Goal: Information Seeking & Learning: Learn about a topic

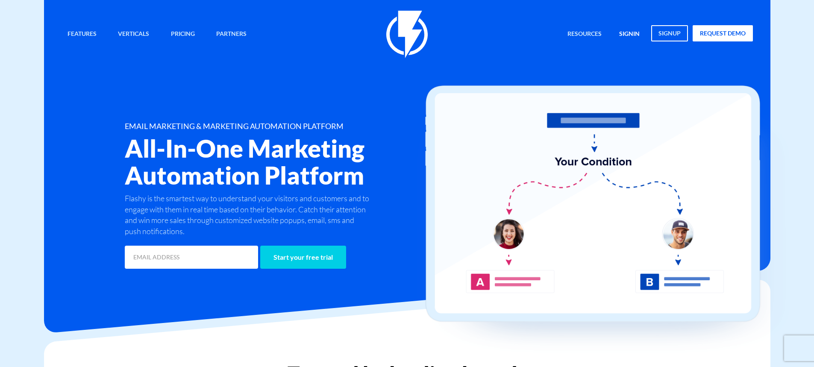
click at [628, 33] on link "signin" at bounding box center [629, 34] width 33 height 18
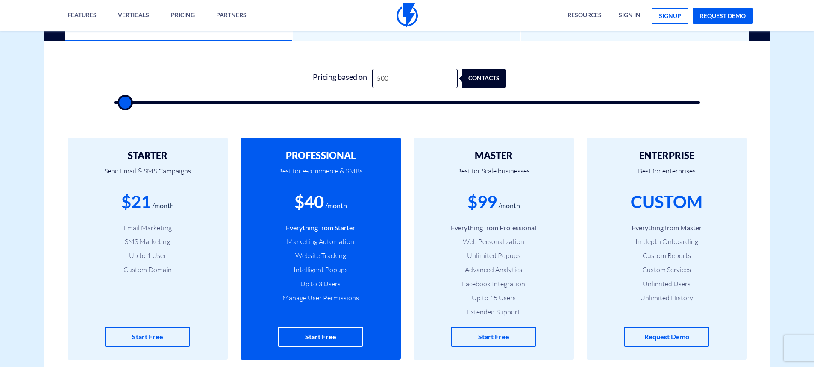
scroll to position [256, 0]
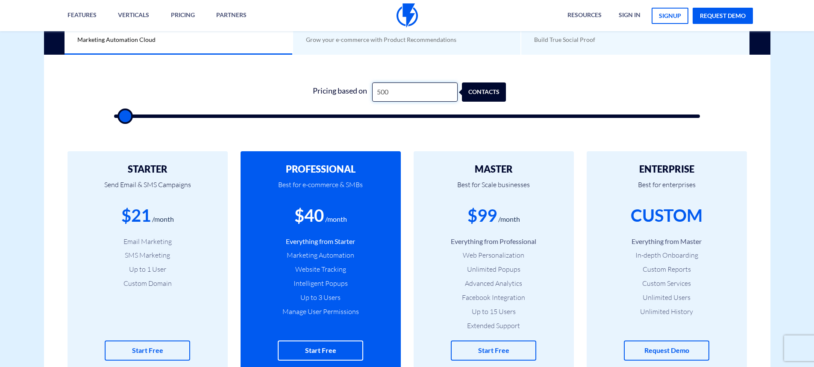
click at [424, 92] on input "500" at bounding box center [414, 91] width 85 height 19
type input "500"
type input "1"
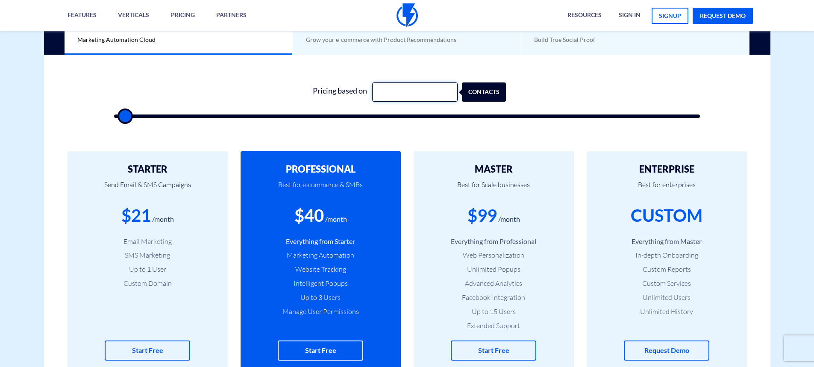
type input "500"
type input "10"
type input "500"
type input "100"
type input "500"
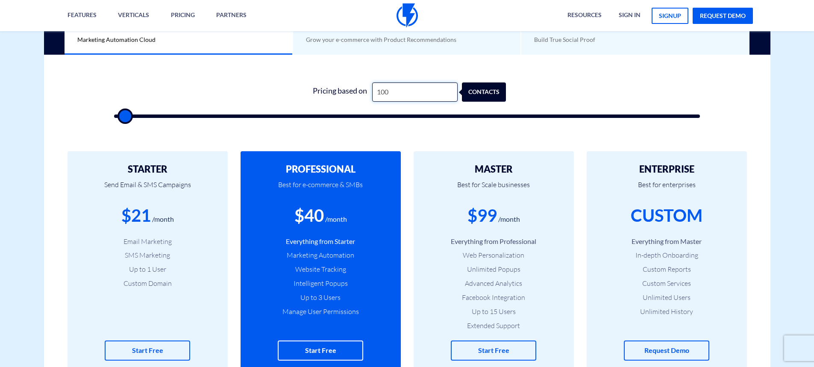
type input "1,000"
type input "1000"
type input "10,000"
type input "10000"
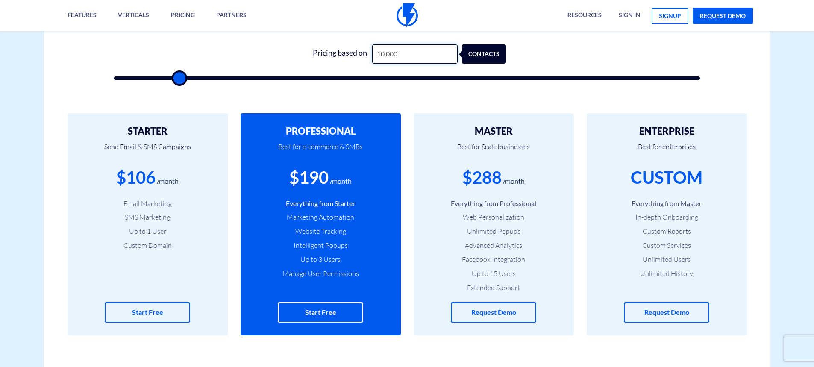
scroll to position [299, 0]
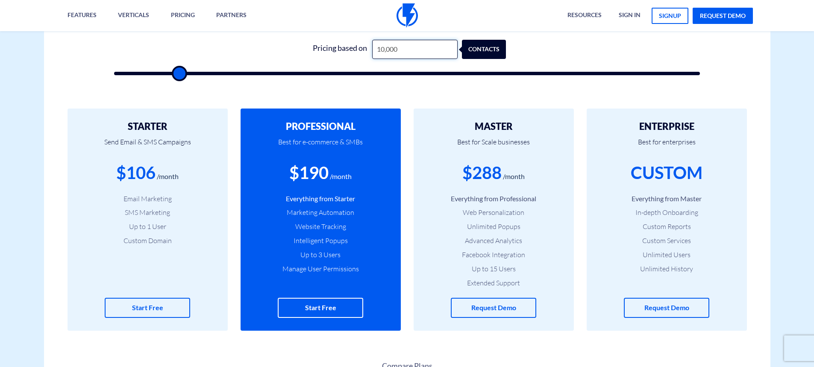
type input "10,000"
drag, startPoint x: 473, startPoint y: 126, endPoint x: 518, endPoint y: 121, distance: 45.6
click at [518, 121] on div "MASTER Best for Scale businesses $288 /month Everything from Professional Web P…" at bounding box center [494, 220] width 160 height 222
drag, startPoint x: 288, startPoint y: 126, endPoint x: 351, endPoint y: 126, distance: 62.4
click at [351, 126] on h2 "PROFESSIONAL" at bounding box center [320, 126] width 135 height 10
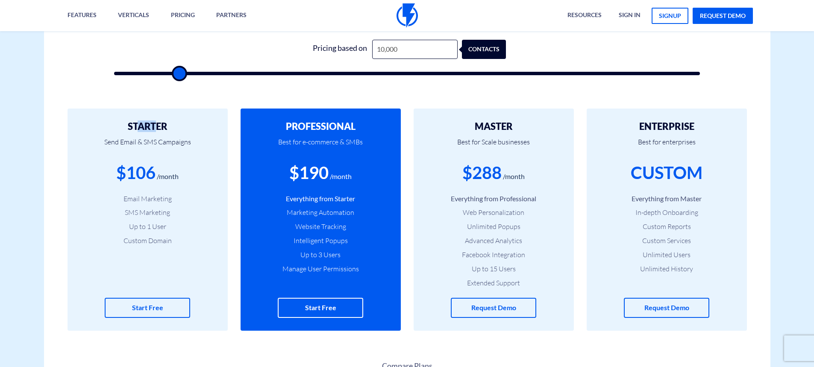
drag, startPoint x: 139, startPoint y: 128, endPoint x: 157, endPoint y: 123, distance: 19.1
click at [157, 123] on h2 "STARTER" at bounding box center [147, 126] width 135 height 10
click at [198, 126] on h2 "STARTER" at bounding box center [147, 126] width 135 height 10
drag, startPoint x: 186, startPoint y: 126, endPoint x: 116, endPoint y: 124, distance: 70.1
click at [116, 124] on h2 "STARTER" at bounding box center [147, 126] width 135 height 10
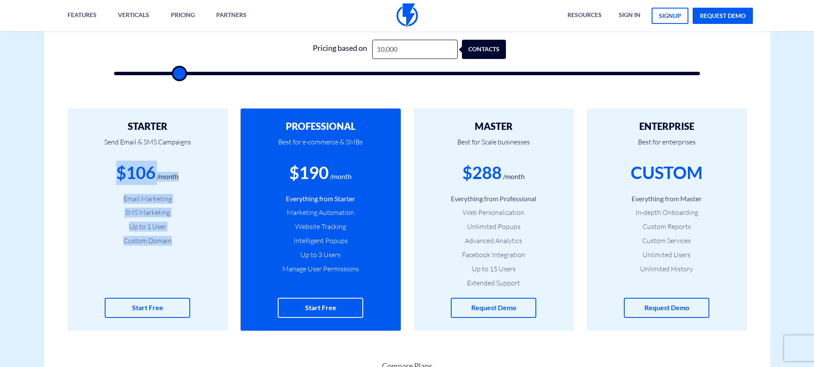
drag, startPoint x: 181, startPoint y: 244, endPoint x: 106, endPoint y: 166, distance: 108.2
click at [106, 166] on div "STARTER Send Email & SMS Campaigns $106 /month Email Marketing SMS Marketing Up…" at bounding box center [148, 220] width 160 height 222
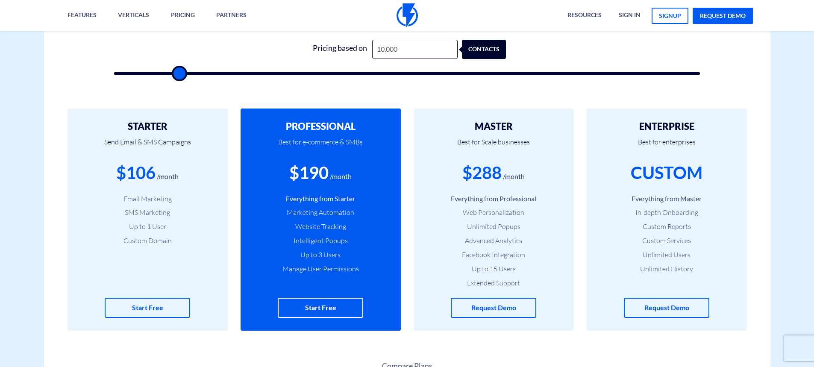
click at [106, 167] on div "$106 /month" at bounding box center [147, 173] width 135 height 24
drag, startPoint x: 289, startPoint y: 121, endPoint x: 310, endPoint y: 122, distance: 20.9
click at [310, 122] on h2 "PROFESSIONAL" at bounding box center [320, 126] width 135 height 10
drag, startPoint x: 496, startPoint y: 123, endPoint x: 519, endPoint y: 122, distance: 23.5
click at [518, 122] on h2 "MASTER" at bounding box center [493, 126] width 135 height 10
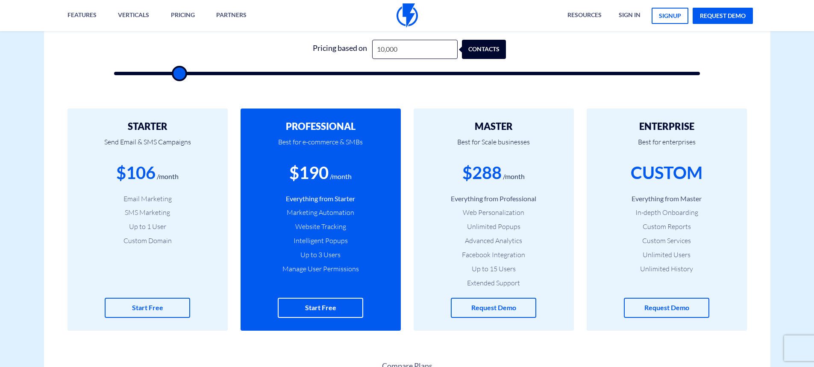
click at [352, 232] on ul "Everything from Starter Marketing Automation Website Tracking Intelligent Popup…" at bounding box center [320, 234] width 135 height 80
drag, startPoint x: 485, startPoint y: 123, endPoint x: 520, endPoint y: 122, distance: 34.2
click at [520, 122] on h2 "MASTER" at bounding box center [493, 126] width 135 height 10
drag, startPoint x: 655, startPoint y: 124, endPoint x: 702, endPoint y: 125, distance: 47.5
click at [702, 125] on h2 "ENTERPRISE" at bounding box center [667, 126] width 135 height 10
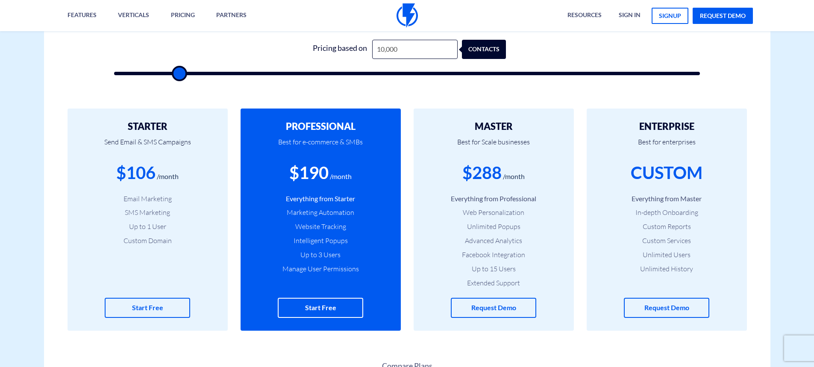
click at [653, 140] on p "Best for enterprises" at bounding box center [667, 146] width 135 height 29
drag, startPoint x: 651, startPoint y: 128, endPoint x: 697, endPoint y: 127, distance: 46.2
click at [697, 127] on h2 "ENTERPRISE" at bounding box center [667, 126] width 135 height 10
drag, startPoint x: 513, startPoint y: 123, endPoint x: 469, endPoint y: 126, distance: 43.6
click at [469, 126] on h2 "MASTER" at bounding box center [493, 126] width 135 height 10
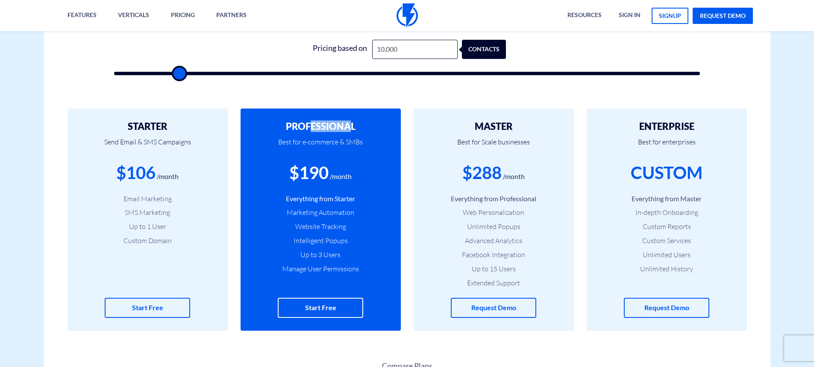
drag, startPoint x: 350, startPoint y: 122, endPoint x: 287, endPoint y: 125, distance: 63.3
click at [285, 126] on h2 "PROFESSIONAL" at bounding box center [320, 126] width 135 height 10
drag, startPoint x: 468, startPoint y: 172, endPoint x: 494, endPoint y: 177, distance: 26.5
click at [494, 177] on div "$288" at bounding box center [481, 173] width 39 height 24
click at [509, 174] on div "/month" at bounding box center [514, 177] width 22 height 10
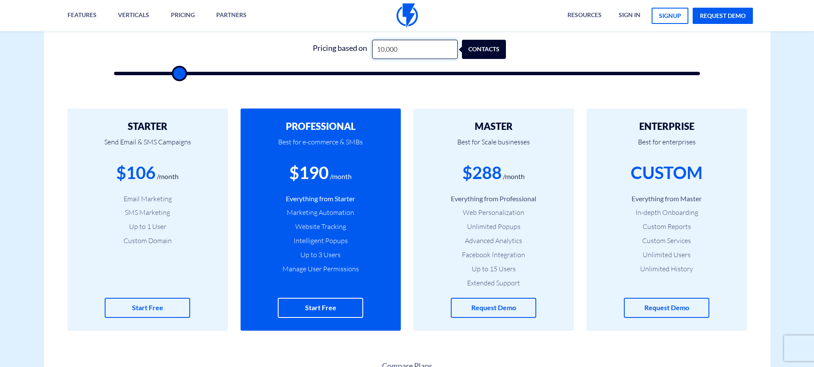
drag, startPoint x: 429, startPoint y: 55, endPoint x: 372, endPoint y: 50, distance: 57.5
click at [373, 51] on input "10,000" at bounding box center [414, 49] width 85 height 19
type input "500"
type input "5"
type input "500"
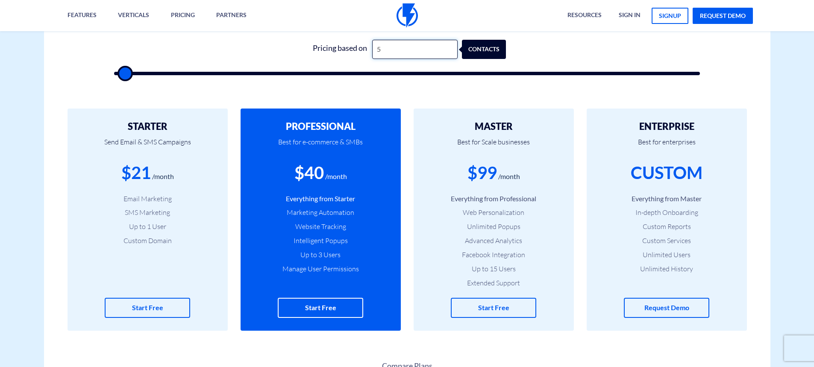
type input "50"
type input "500"
drag, startPoint x: 463, startPoint y: 171, endPoint x: 473, endPoint y: 171, distance: 9.4
click at [473, 171] on div "$99 /month" at bounding box center [493, 173] width 135 height 24
click at [464, 155] on p "Best for Scale businesses" at bounding box center [493, 146] width 135 height 29
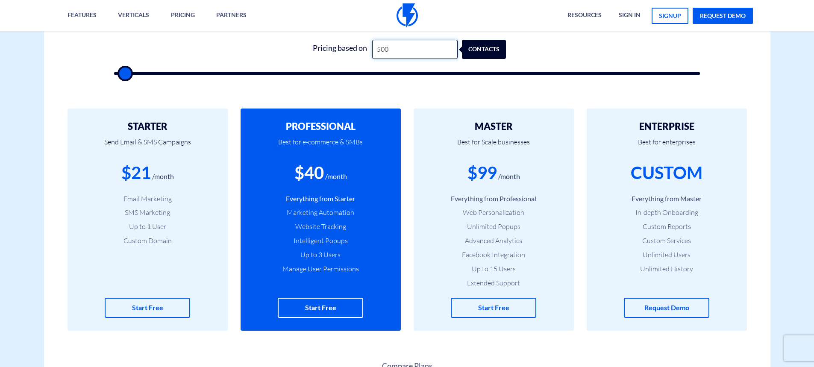
click at [401, 49] on input "500" at bounding box center [414, 49] width 85 height 19
type input "50"
type input "500"
type input "5"
type input "500"
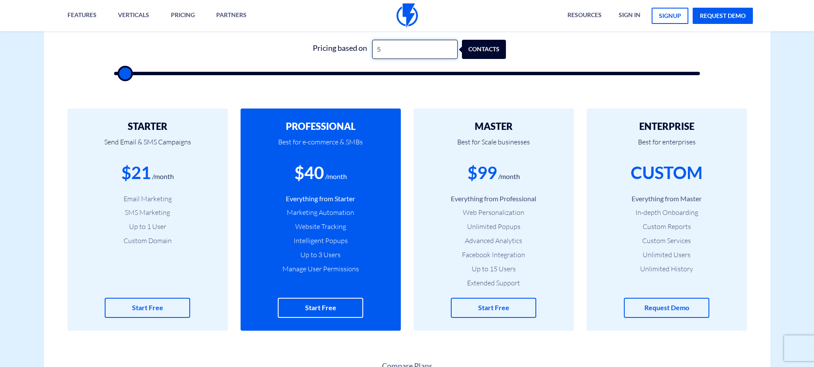
type input "500"
type input "1"
type input "500"
type input "15"
type input "500"
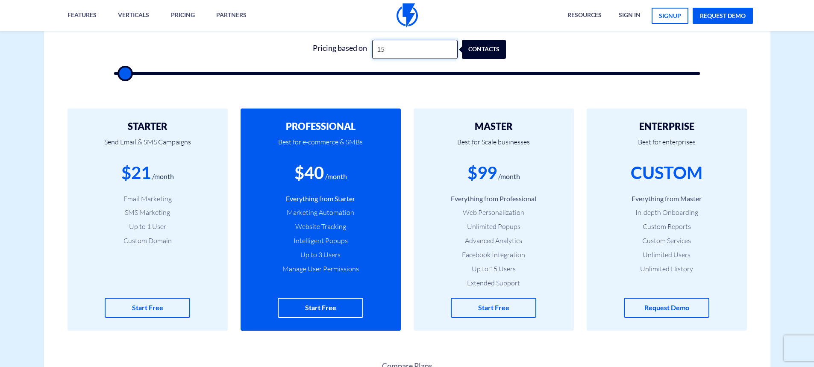
type input "150"
type input "500"
type input "1,500"
type input "1500"
type input "150"
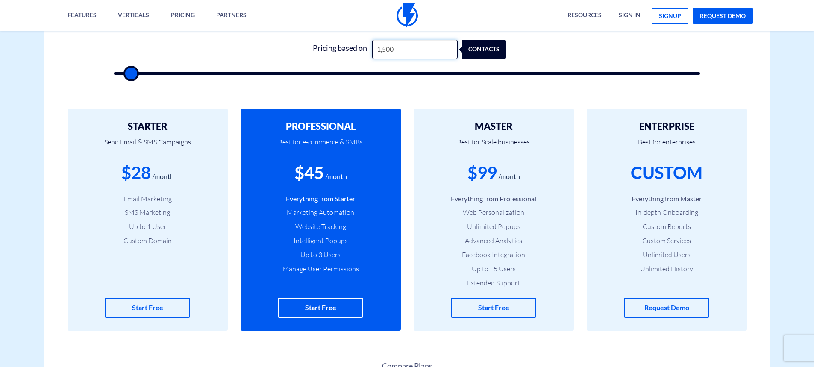
type input "500"
type input "15"
type input "500"
type input "1"
type input "500"
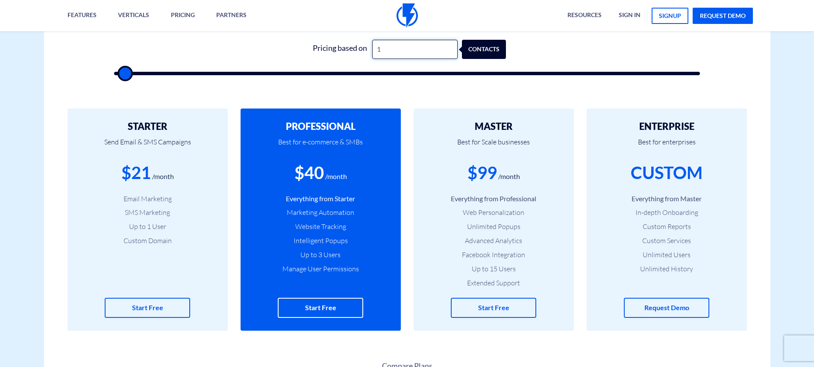
type input "500"
type input "2"
type input "500"
type input "25"
type input "500"
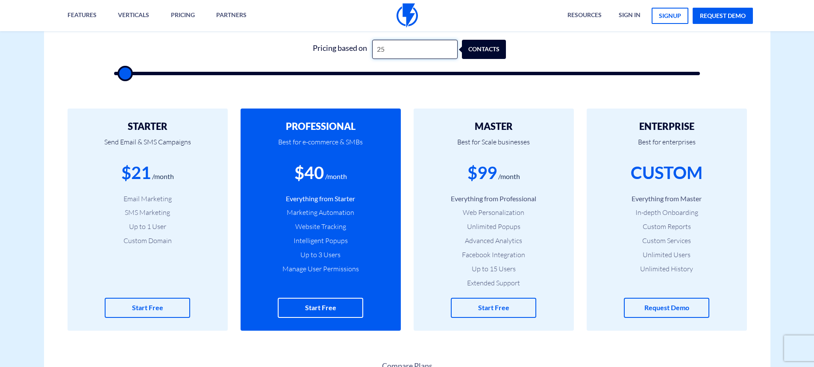
type input "250"
type input "500"
type input "2,500"
type input "2500"
type input "250"
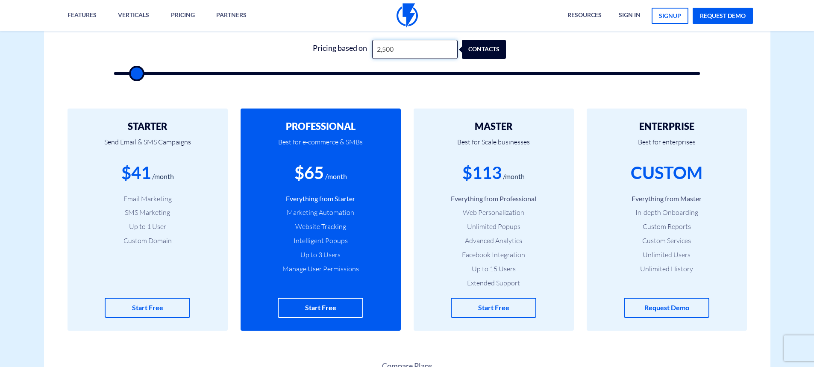
type input "500"
type input "25"
type input "500"
type input "2"
type input "500"
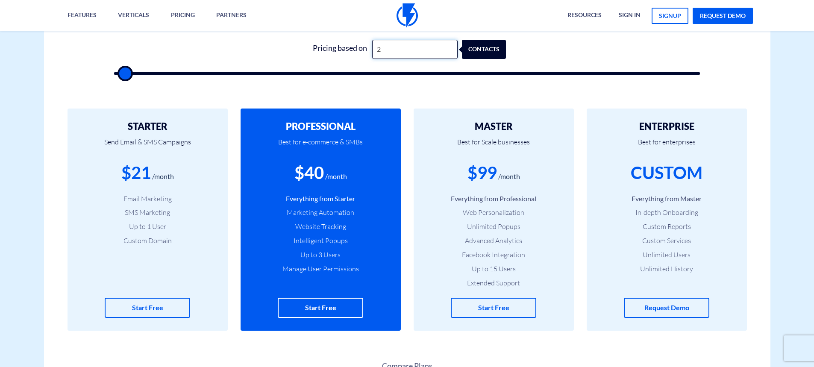
type input "500"
type input "5"
type input "500"
type input "50"
type input "500"
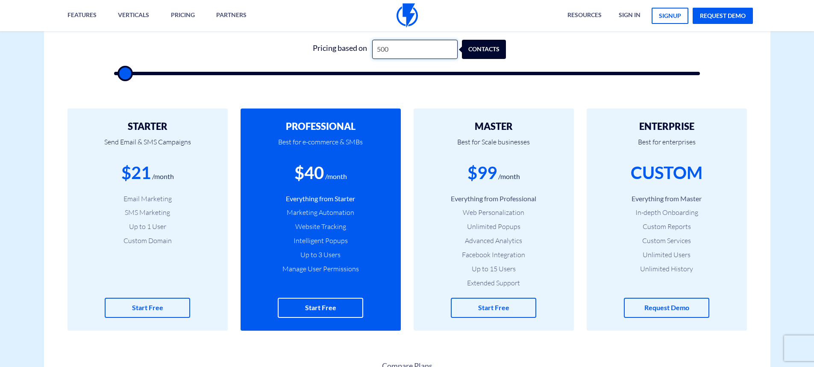
type input "5,000"
type input "5000"
type input "500"
type input "50"
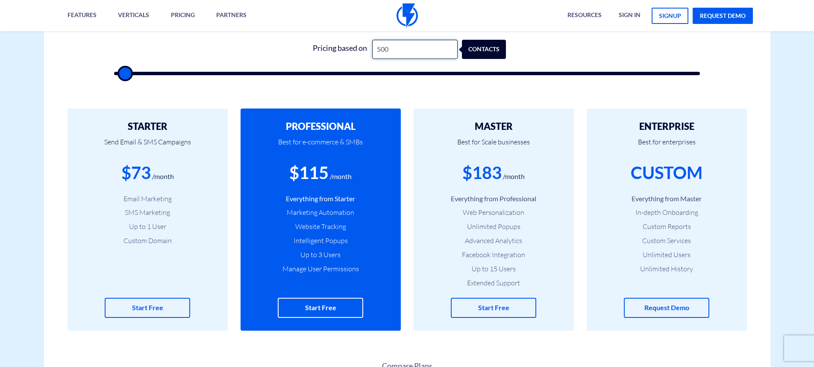
type input "500"
type input "5"
type input "500"
type input "5"
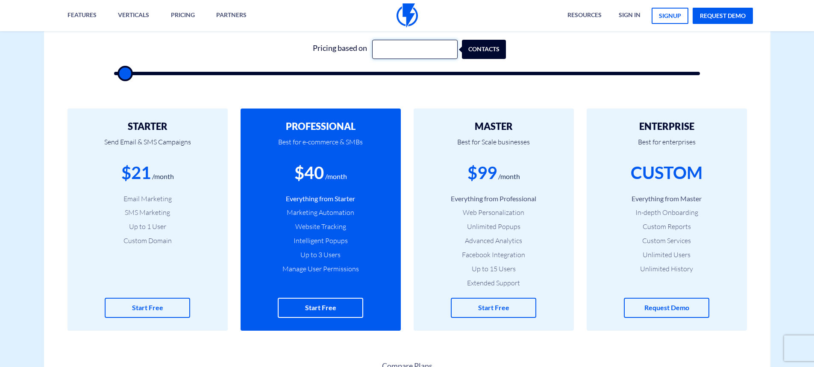
type input "500"
type input "50"
type input "500"
type input "5,000"
type input "5000"
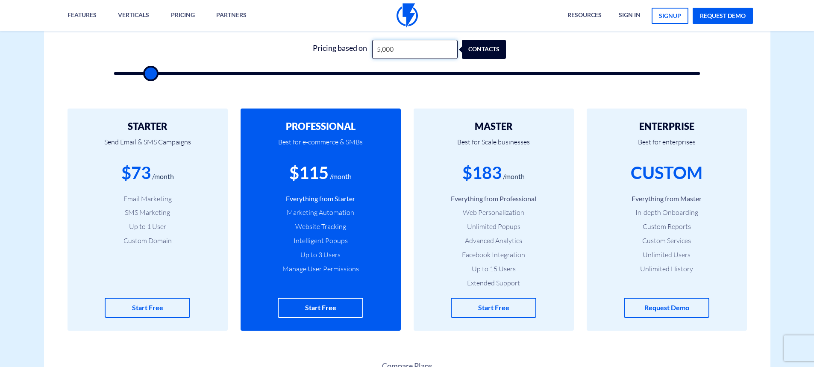
type input "500"
type input "50"
type input "500"
type input "5"
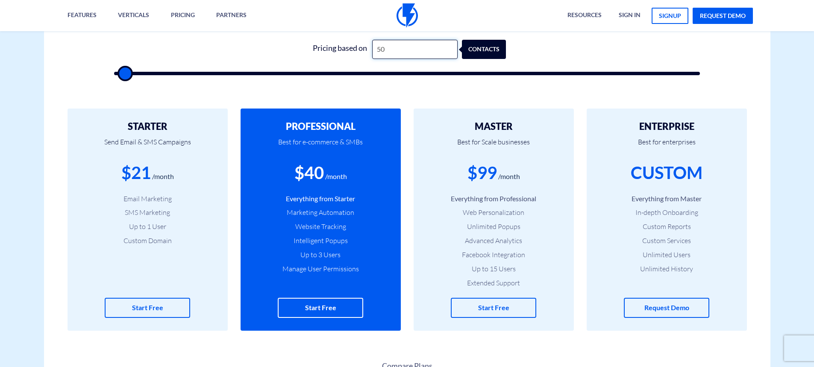
type input "500"
type input "2"
type input "500"
type input "25"
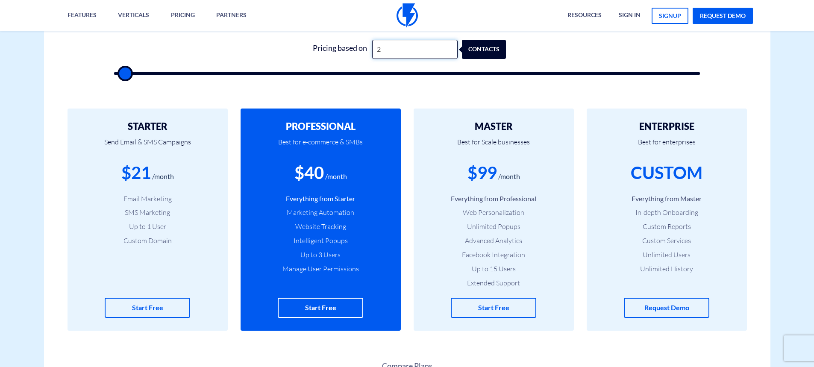
type input "500"
type input "250"
type input "500"
type input "2,500"
type input "2500"
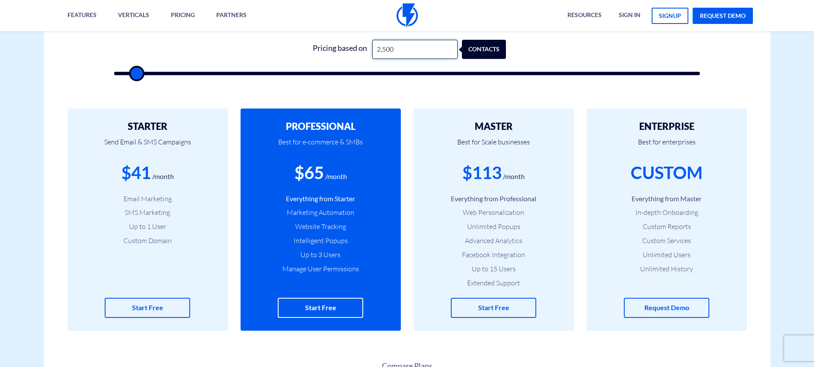
drag, startPoint x: 406, startPoint y: 49, endPoint x: 352, endPoint y: 48, distance: 54.3
click at [352, 48] on div "Pricing based on 2,500 contacts" at bounding box center [407, 49] width 198 height 19
type input "500"
type input "5"
type input "500"
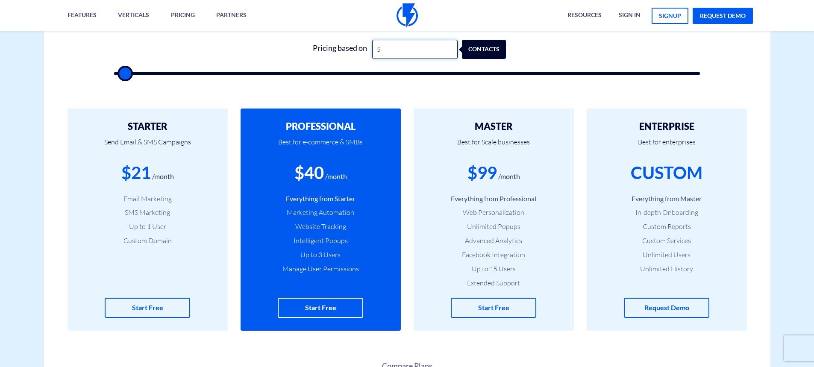
type input "50"
type input "500"
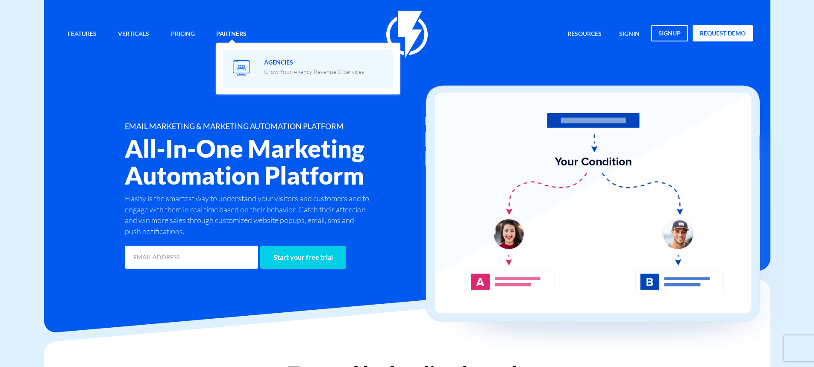
click at [270, 68] on p "Grow Your Agency Revenue & Services" at bounding box center [314, 72] width 100 height 9
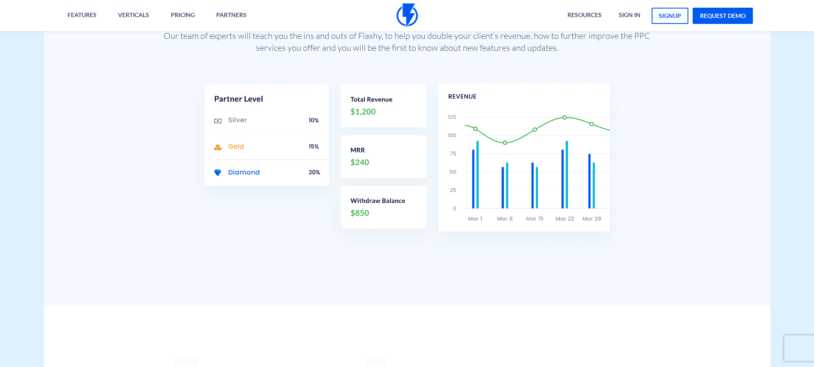
scroll to position [1026, 0]
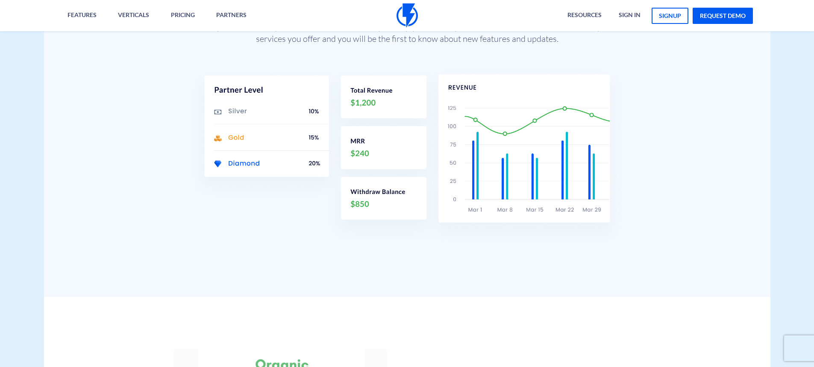
click at [309, 158] on img at bounding box center [407, 155] width 437 height 179
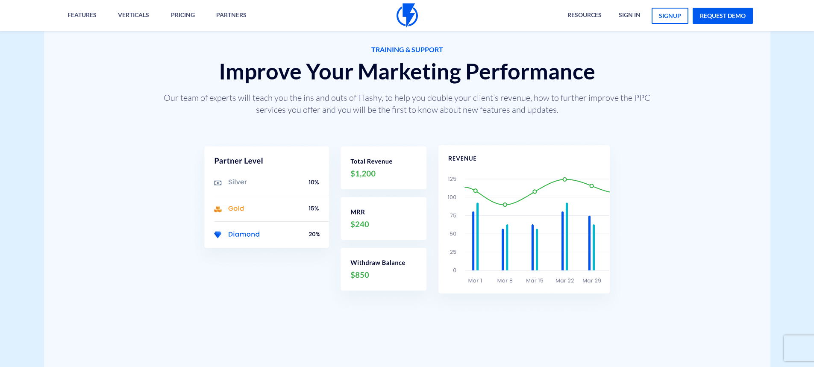
scroll to position [940, 0]
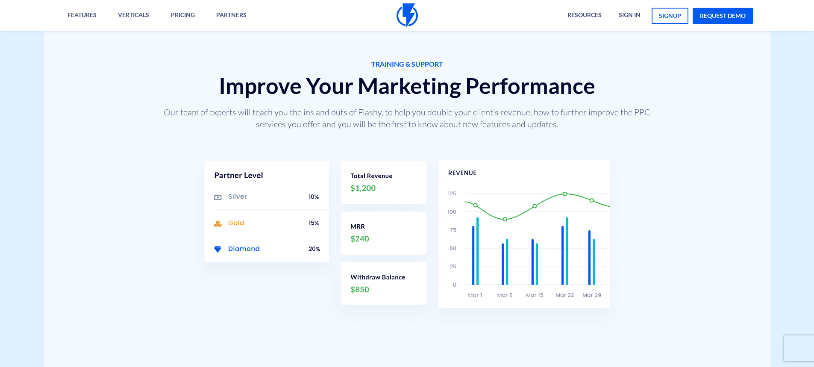
click at [222, 254] on img at bounding box center [407, 241] width 437 height 179
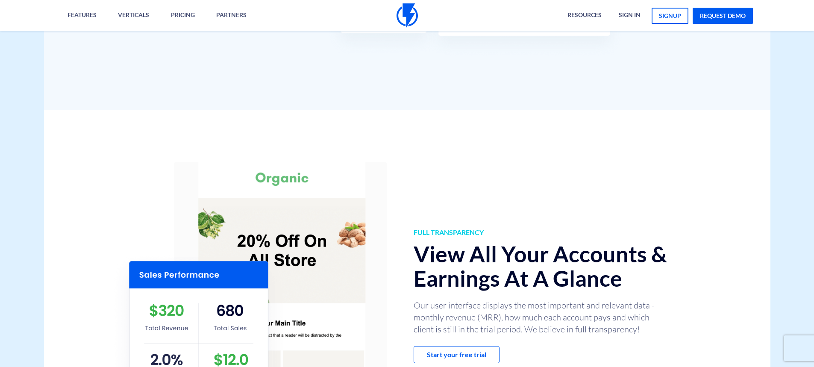
scroll to position [1197, 0]
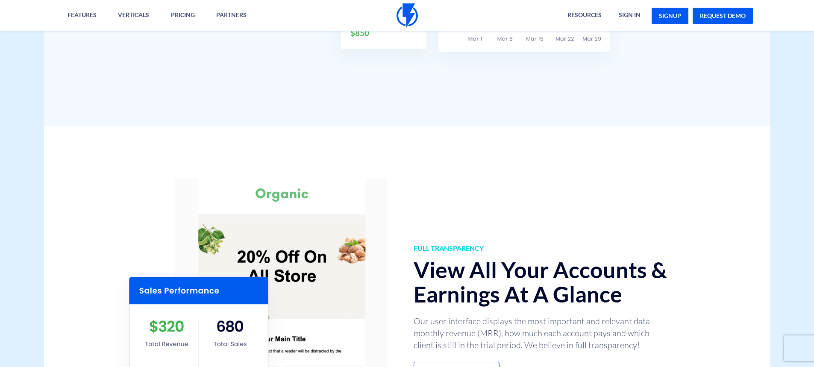
click at [665, 15] on link "signup" at bounding box center [670, 16] width 37 height 16
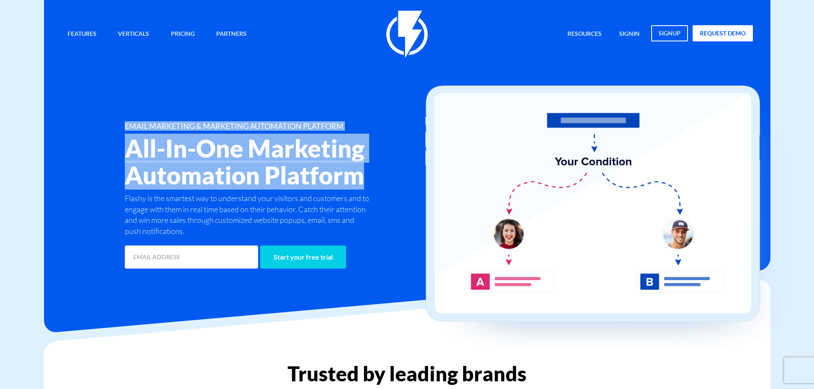
drag, startPoint x: 125, startPoint y: 124, endPoint x: 368, endPoint y: 176, distance: 248.6
click at [368, 176] on div "EMAIL MARKETING & MARKETING AUTOMATION PLATFORM All-In-One Marketing Automation…" at bounding box center [291, 196] width 346 height 148
click at [368, 176] on h2 "All-In-One Marketing Automation Platform" at bounding box center [291, 162] width 333 height 54
